Goal: Check status: Check status

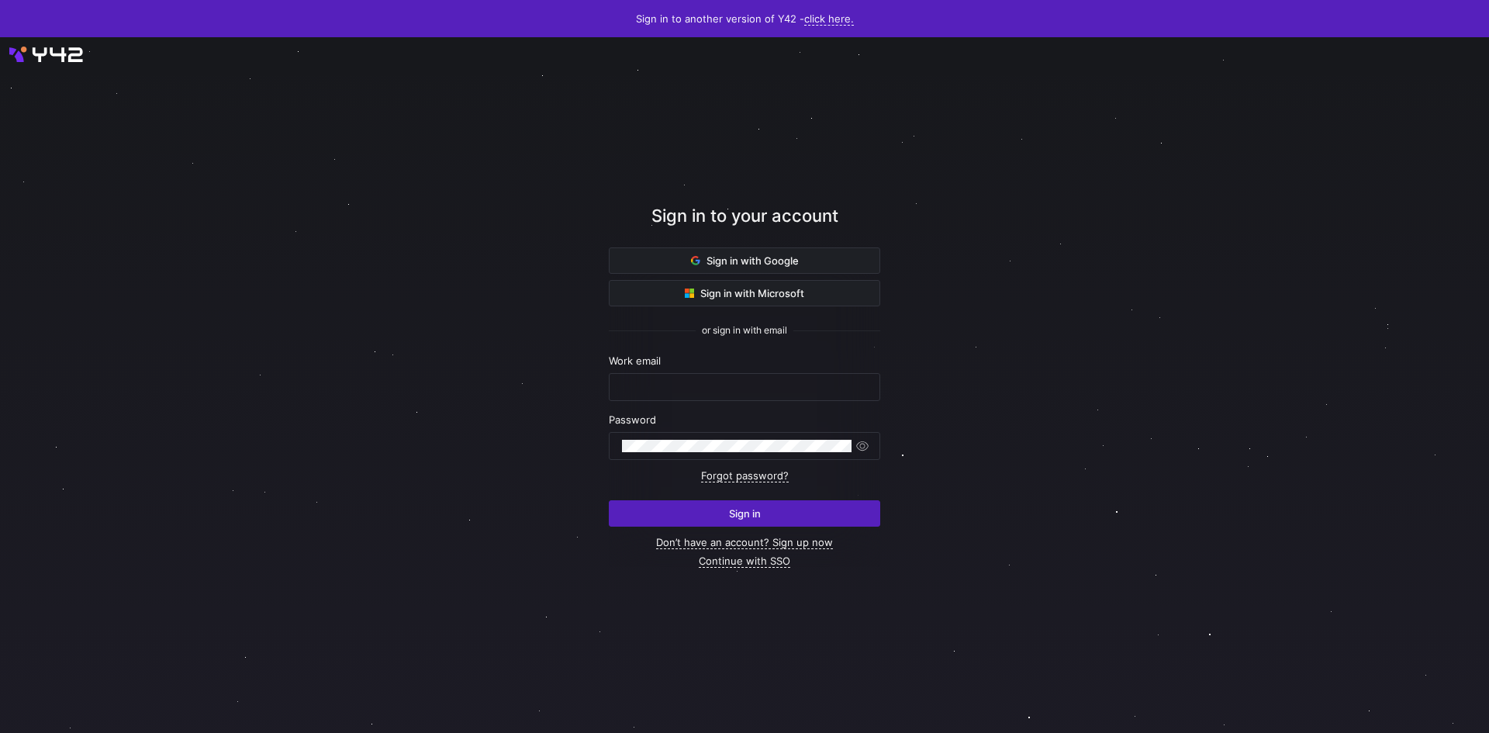
click at [0, 732] on nordpass-portal at bounding box center [0, 733] width 0 height 0
type input "[PERSON_NAME][EMAIL_ADDRESS][PERSON_NAME][DOMAIN_NAME]"
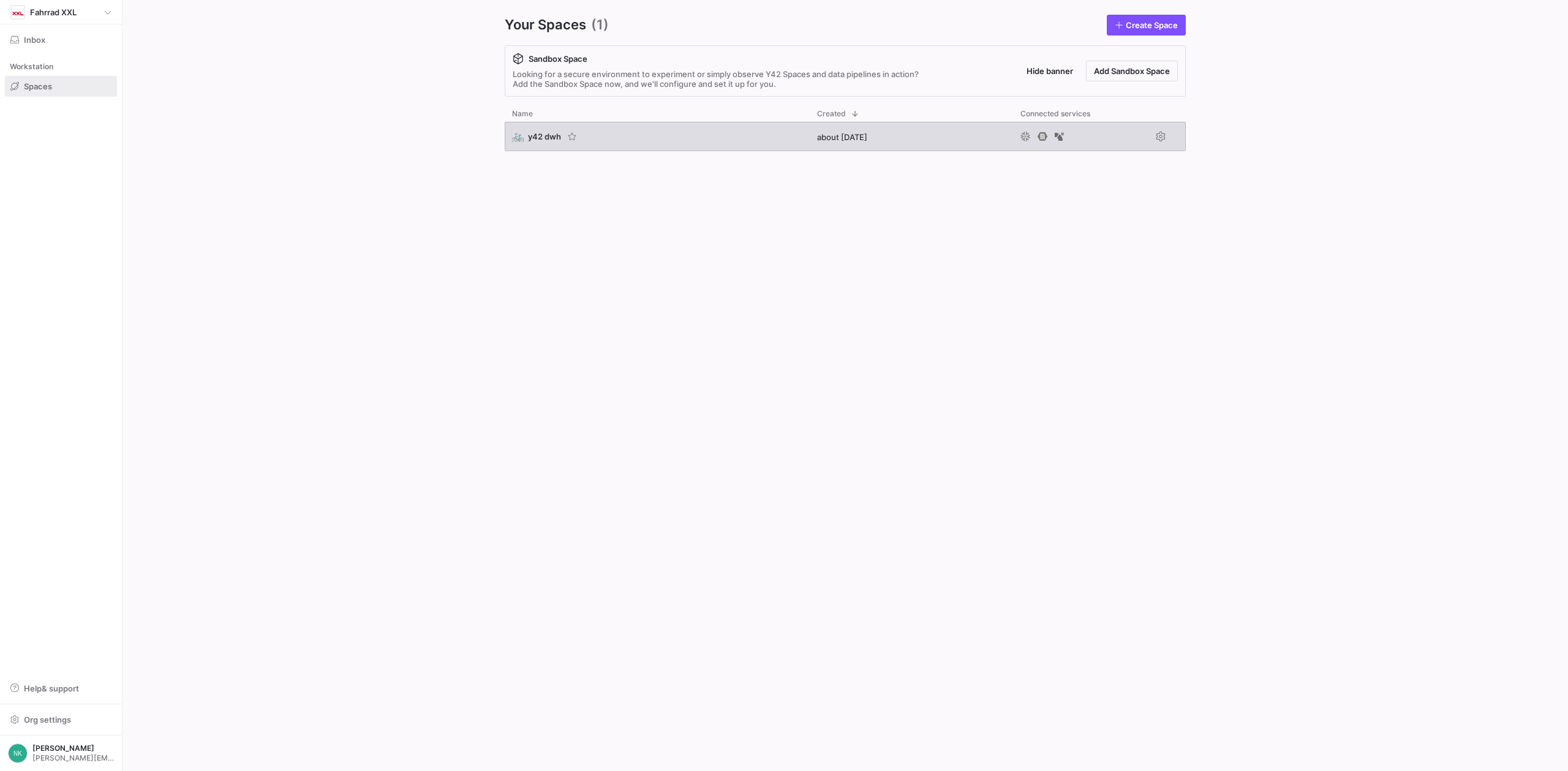
click at [539, 151] on div "🚲 y42 dwh" at bounding box center [657, 136] width 305 height 29
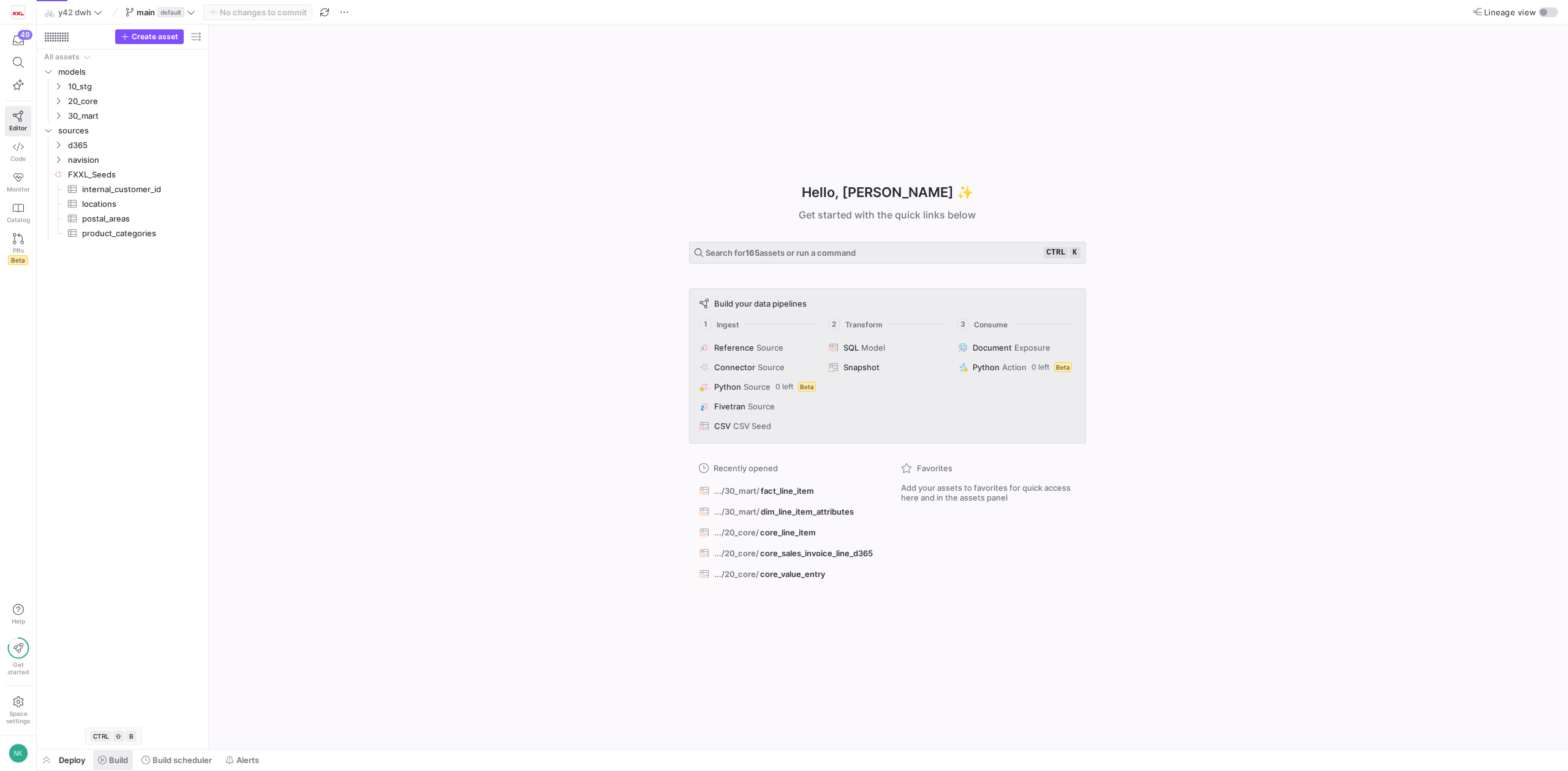
click at [115, 762] on span "Build" at bounding box center [118, 760] width 19 height 9
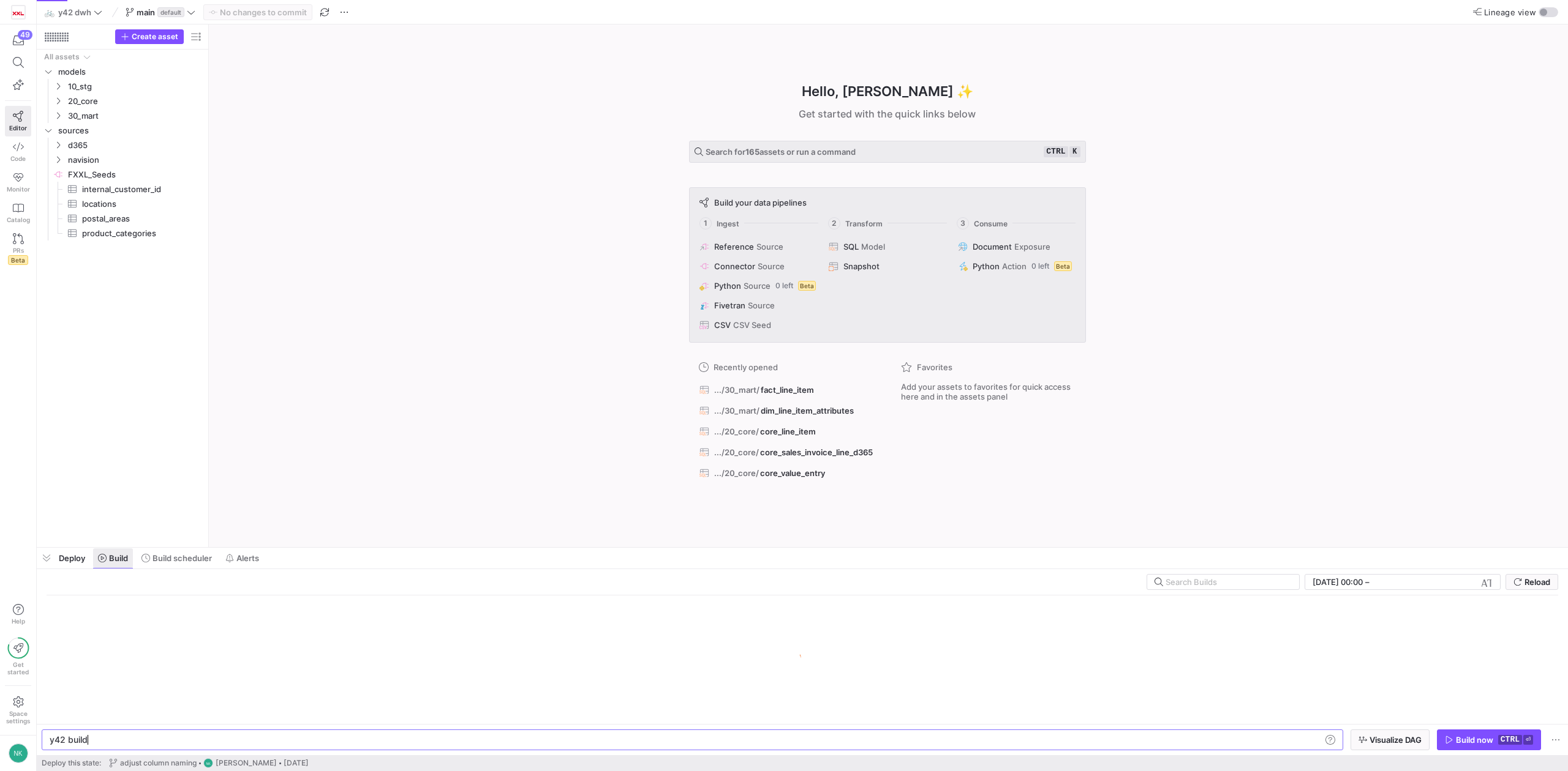
scroll to position [0, 37]
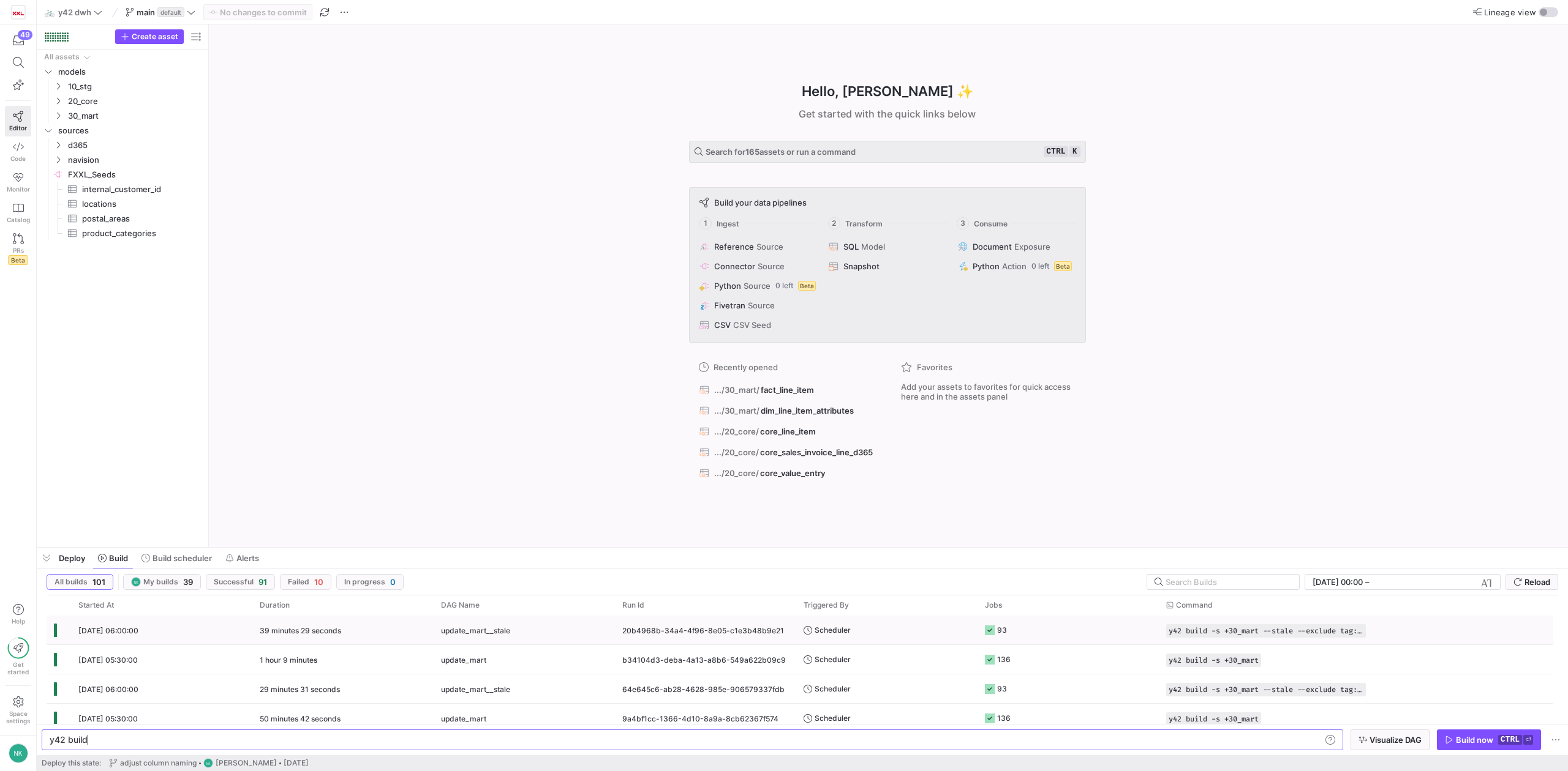
click at [214, 620] on div "[DATE] 06:00:00" at bounding box center [162, 630] width 182 height 28
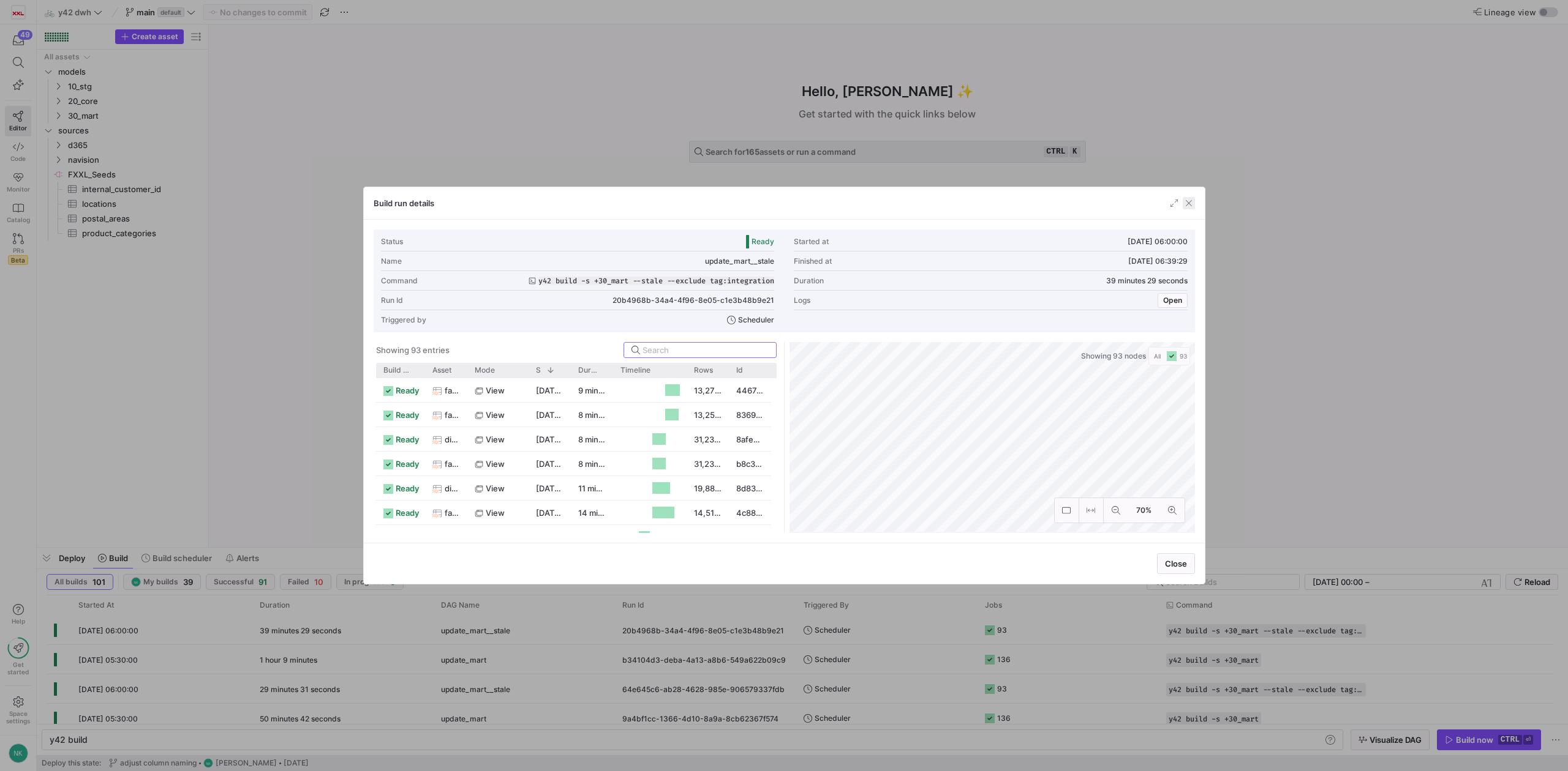
click at [1188, 204] on span "button" at bounding box center [1189, 204] width 13 height 13
